Goal: Information Seeking & Learning: Understand process/instructions

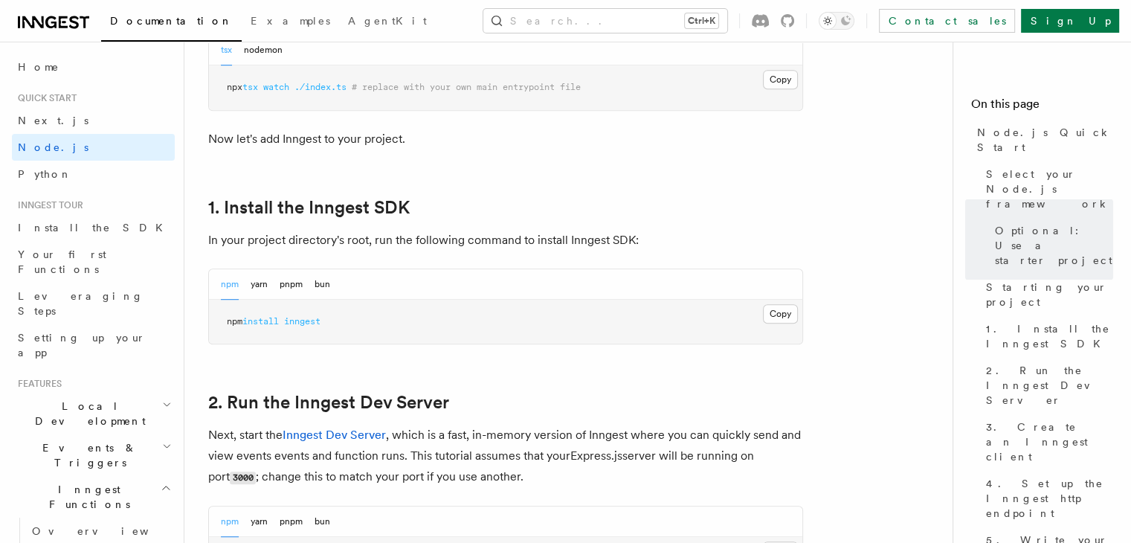
scroll to position [830, 0]
click at [785, 308] on button "Copy Copied" at bounding box center [780, 312] width 35 height 19
click at [784, 306] on button "Copy Copied" at bounding box center [780, 312] width 35 height 19
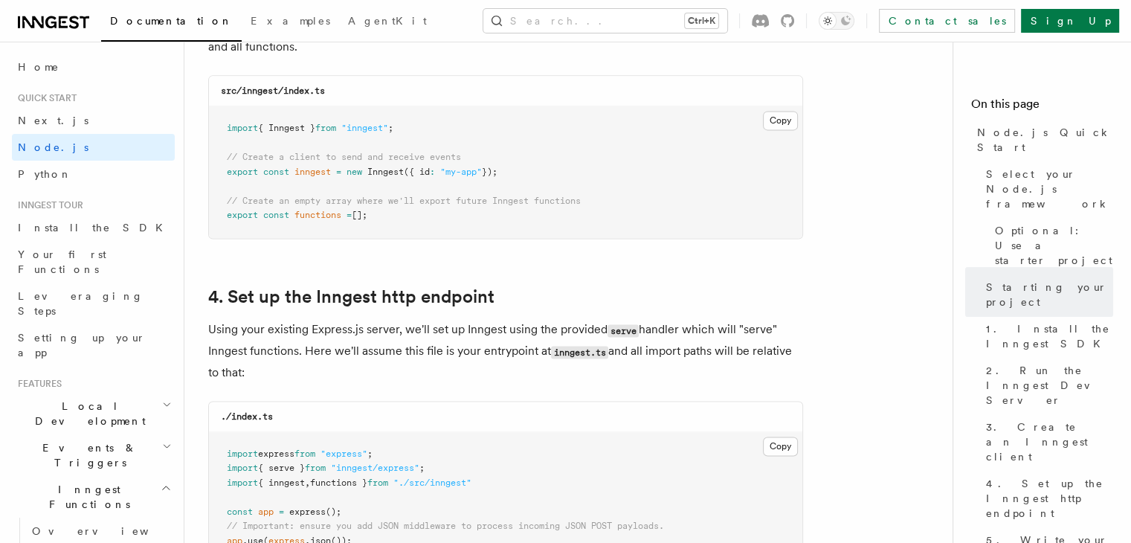
scroll to position [2034, 0]
drag, startPoint x: 412, startPoint y: 125, endPoint x: 208, endPoint y: 127, distance: 203.7
click at [209, 127] on pre "import { Inngest } from "inngest" ; // Create a client to send and receive even…" at bounding box center [505, 171] width 593 height 132
copy span "import { Inngest } from "inngest" ;"
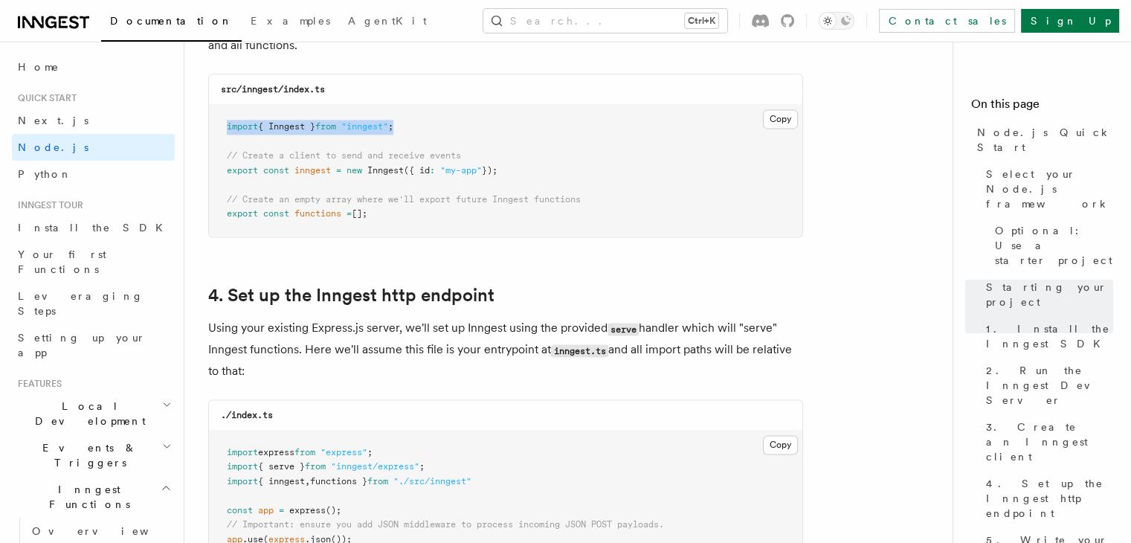
drag, startPoint x: 517, startPoint y: 167, endPoint x: 226, endPoint y: 169, distance: 291.4
click at [226, 169] on pre "import { Inngest } from "inngest" ; // Create a client to send and receive even…" at bounding box center [505, 171] width 593 height 132
copy span "export const inngest = new Inngest ({ id : "my-app" });"
drag, startPoint x: 375, startPoint y: 214, endPoint x: 190, endPoint y: 213, distance: 184.4
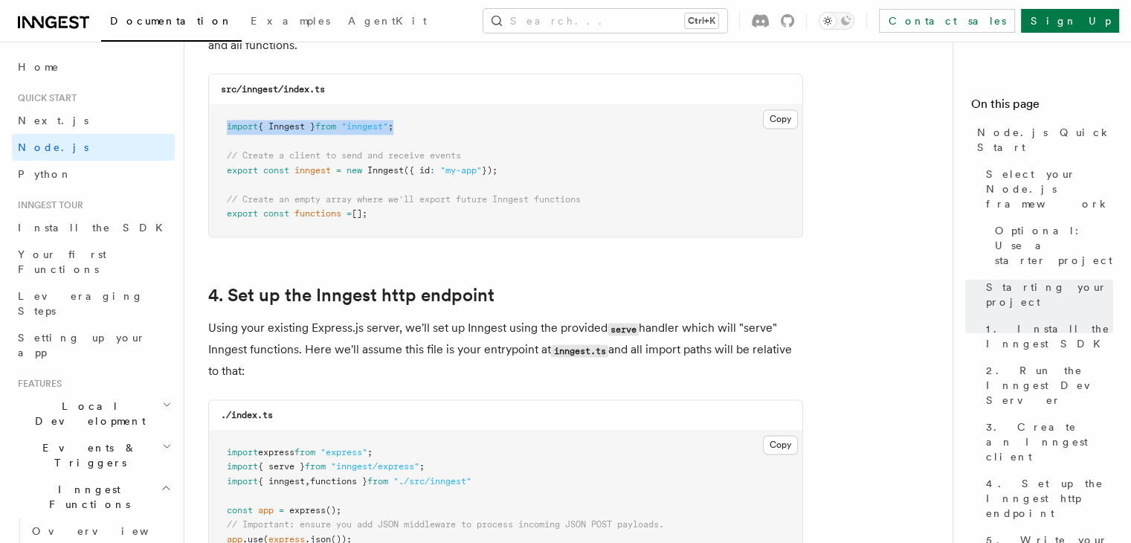
copy span "export const functions = [];"
click at [787, 117] on button "Copy Copied" at bounding box center [780, 118] width 35 height 19
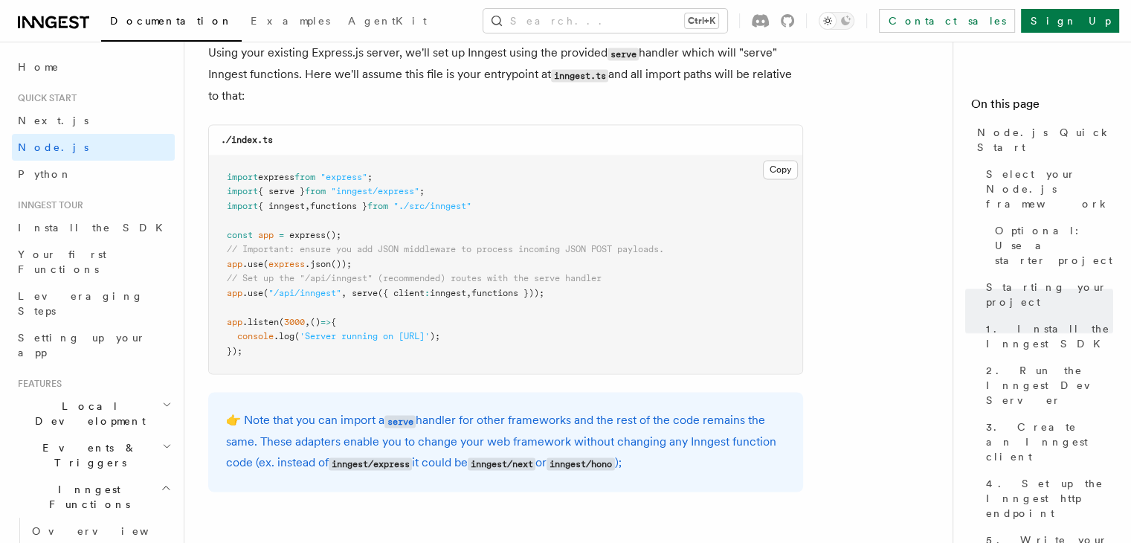
scroll to position [2310, 0]
drag, startPoint x: 579, startPoint y: 289, endPoint x: 375, endPoint y: 286, distance: 203.7
click at [375, 286] on pre "import express from "express" ; import { serve } from "inngest/express" ; impor…" at bounding box center [505, 263] width 593 height 219
click at [544, 287] on span "functions }));" at bounding box center [507, 291] width 73 height 10
drag, startPoint x: 547, startPoint y: 290, endPoint x: 528, endPoint y: 301, distance: 22.3
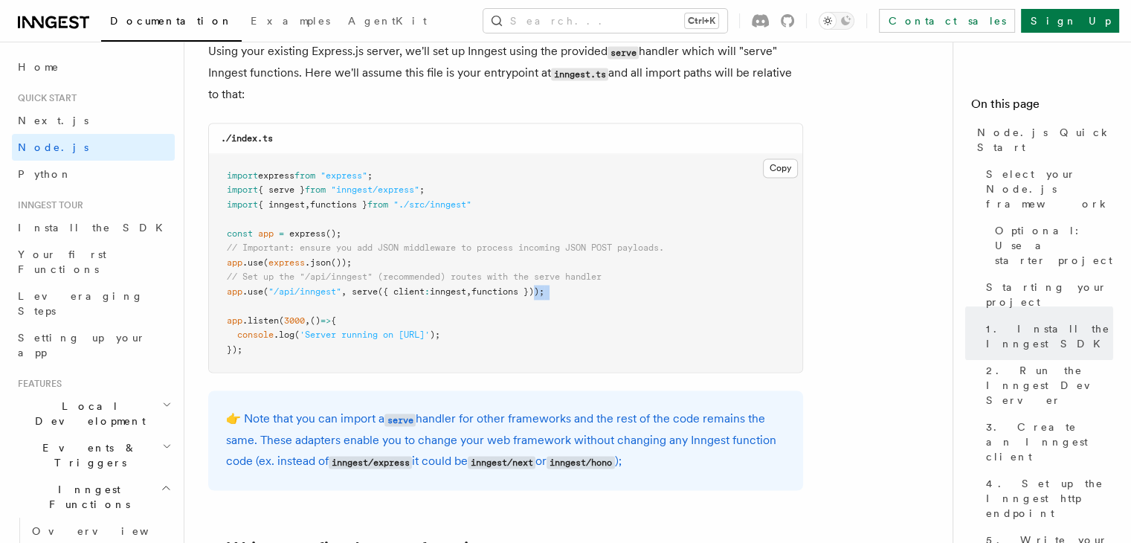
click at [528, 301] on pre "import express from "express" ; import { serve } from "inngest/express" ; impor…" at bounding box center [505, 263] width 593 height 219
click at [544, 294] on span "functions }));" at bounding box center [507, 291] width 73 height 10
drag, startPoint x: 551, startPoint y: 290, endPoint x: 355, endPoint y: 295, distance: 195.6
click at [355, 295] on span "app .use ( "/api/inngest" , serve ({ client : inngest , functions }));" at bounding box center [385, 291] width 317 height 10
copy span "serve ({ client : inngest , functions })"
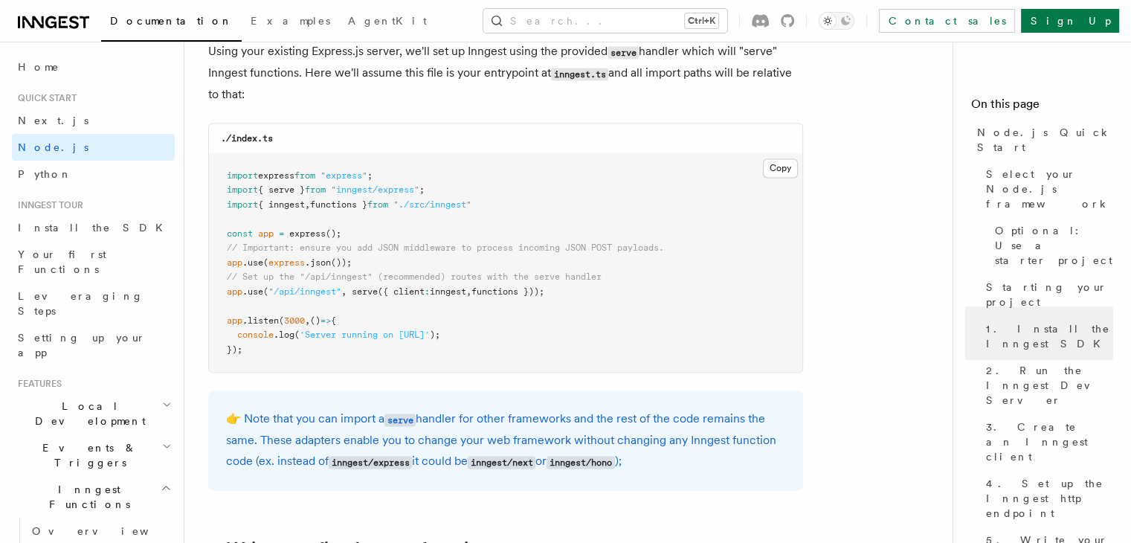
click at [506, 206] on pre "import express from "express" ; import { serve } from "inngest/express" ; impor…" at bounding box center [505, 263] width 593 height 219
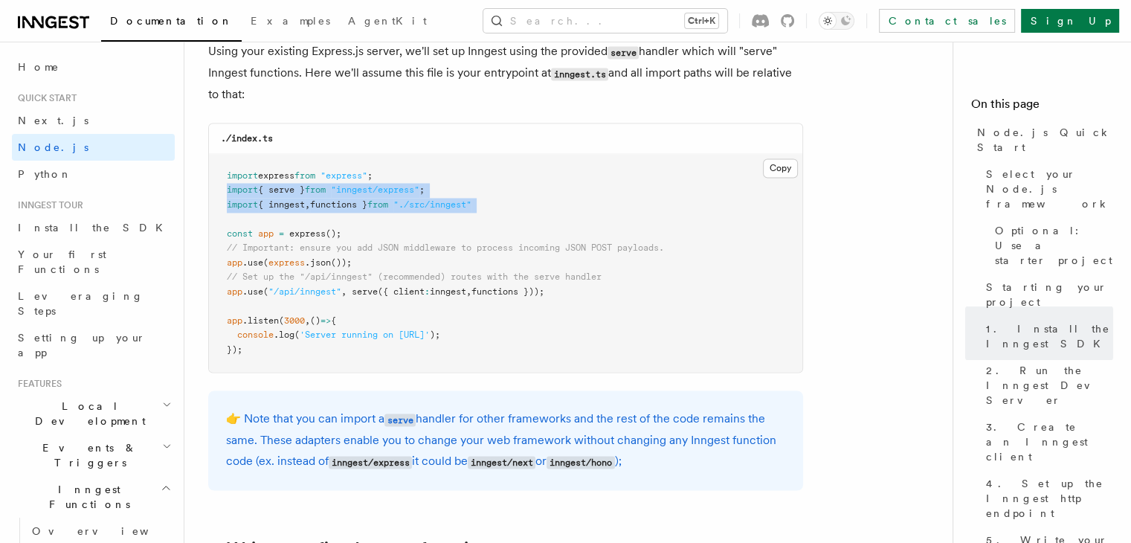
drag, startPoint x: 506, startPoint y: 206, endPoint x: 233, endPoint y: 190, distance: 273.3
click at [233, 190] on pre "import express from "express" ; import { serve } from "inngest/express" ; impor…" at bounding box center [505, 263] width 593 height 219
copy code "import { serve } from "inngest/express" ; import { inngest , functions } from "…"
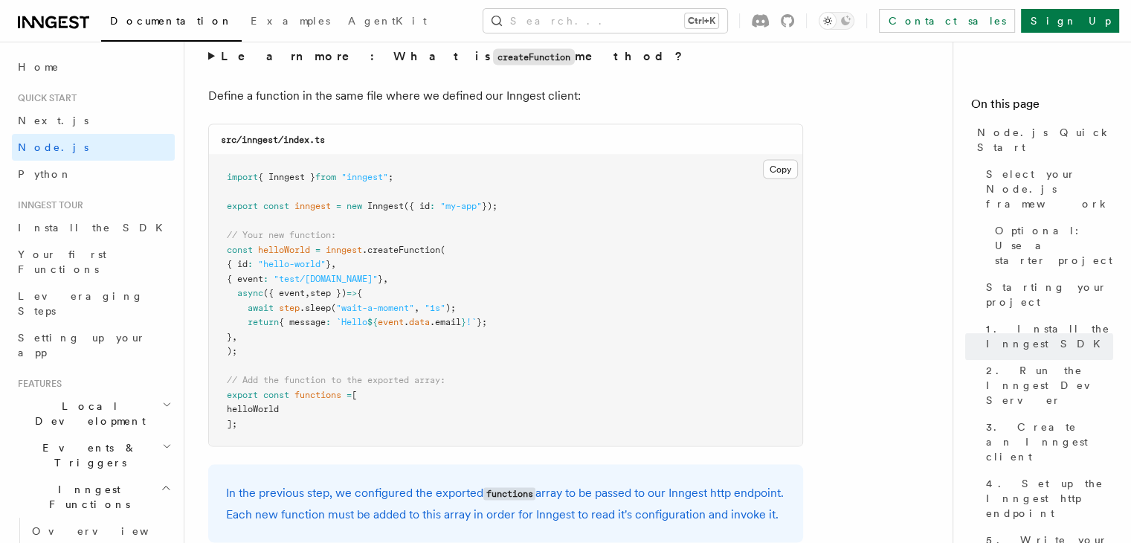
scroll to position [2937, 0]
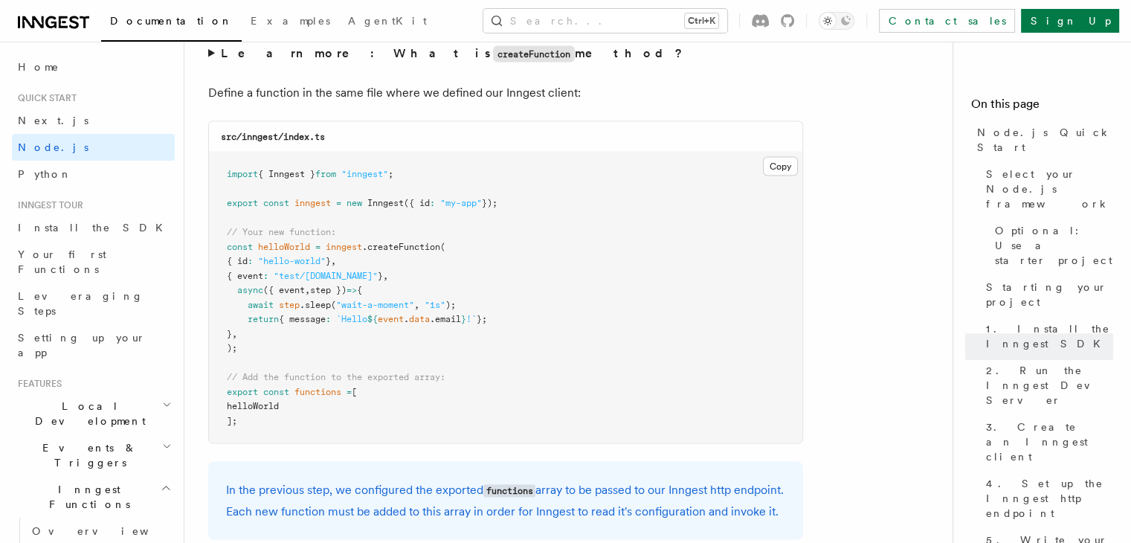
click at [403, 283] on pre "import { Inngest } from "inngest" ; export const inngest = new Inngest ({ id : …" at bounding box center [505, 297] width 593 height 291
